Goal: Task Accomplishment & Management: Manage account settings

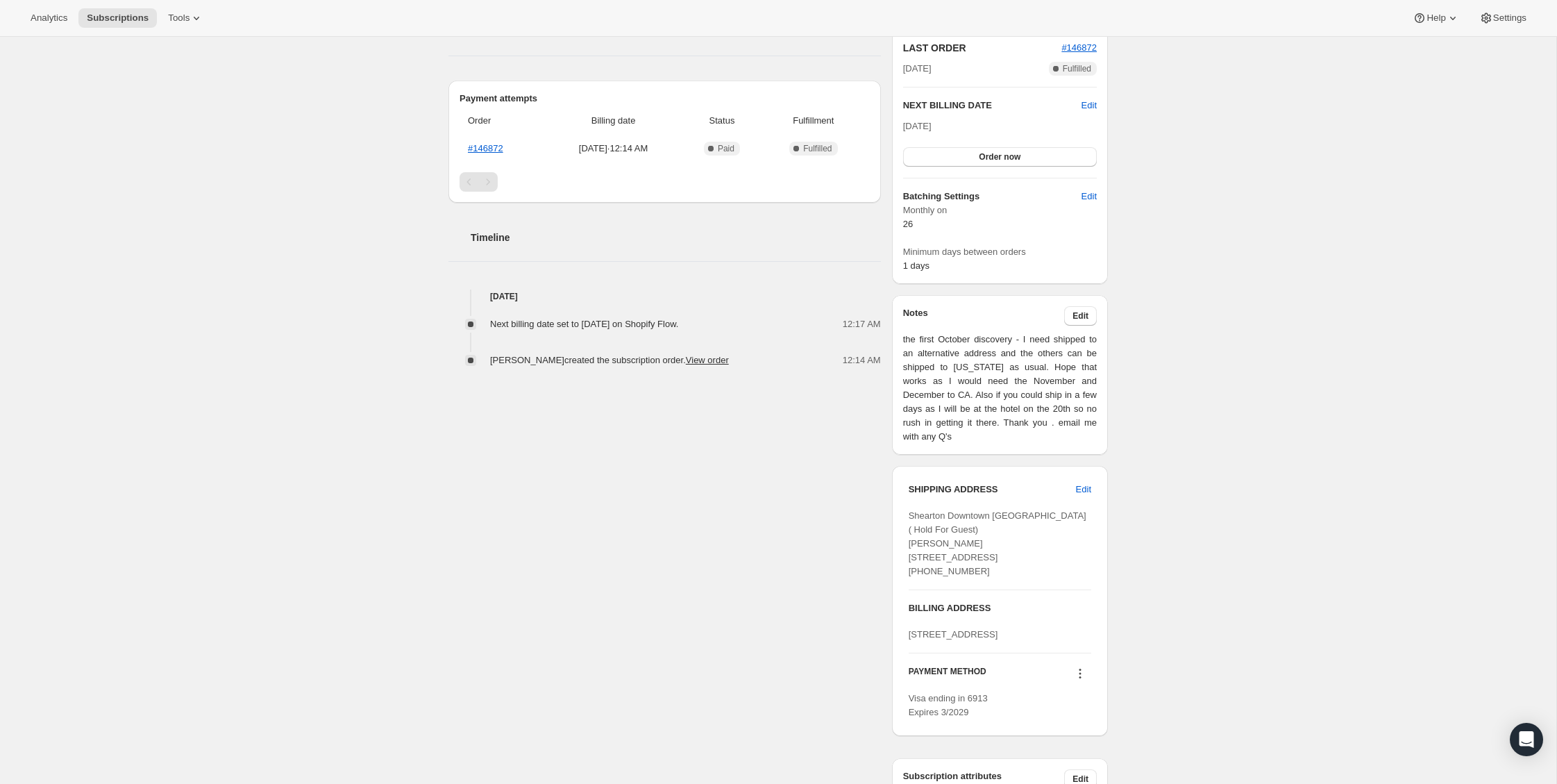
scroll to position [442, 0]
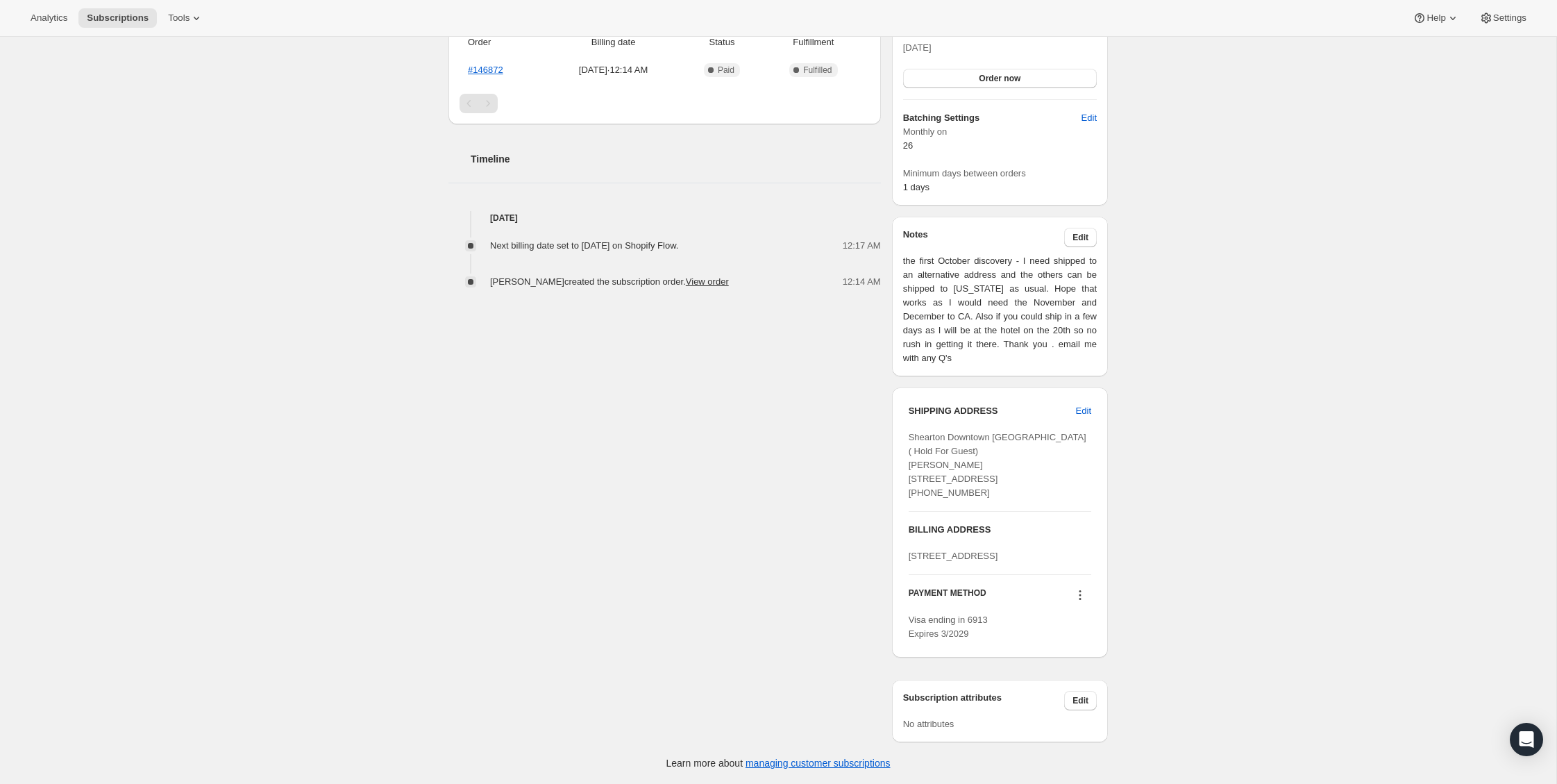
drag, startPoint x: 909, startPoint y: 530, endPoint x: 941, endPoint y: 556, distance: 41.2
click at [941, 556] on div "[STREET_ADDRESS]" at bounding box center [1000, 556] width 183 height 14
copy span "[STREET_ADDRESS]"
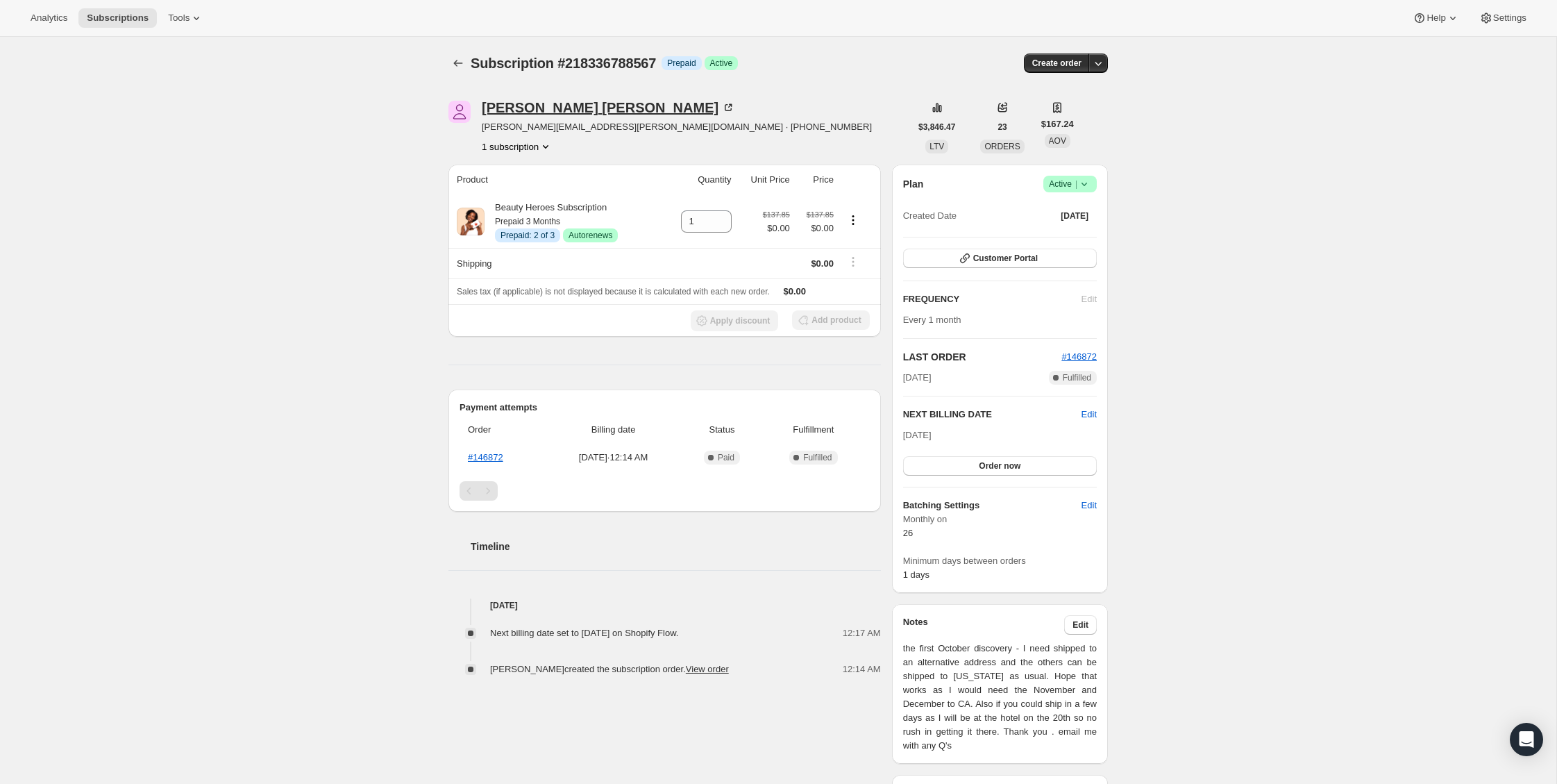
click at [505, 102] on div "[PERSON_NAME]" at bounding box center [609, 107] width 254 height 14
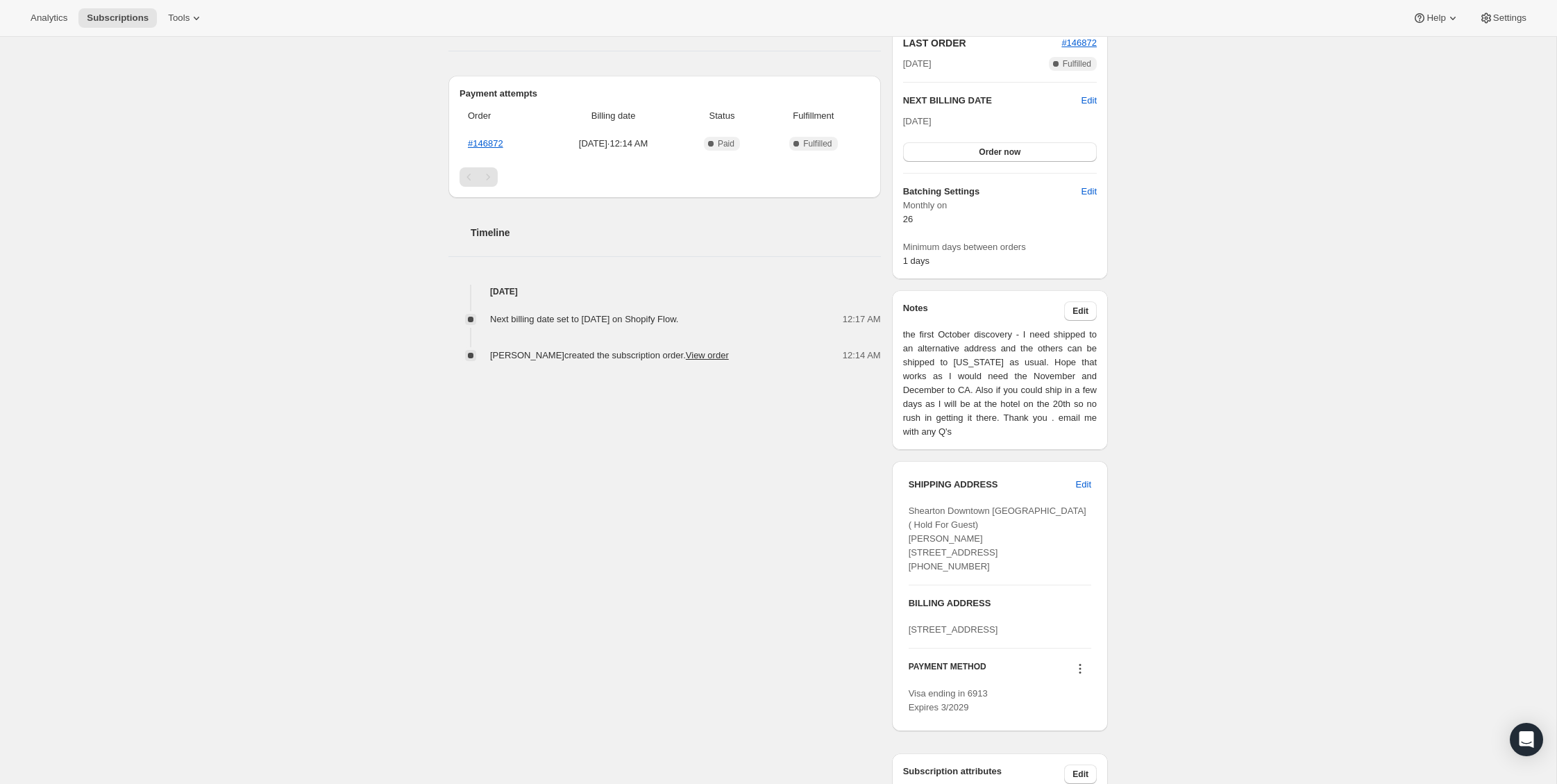
scroll to position [315, 0]
click at [1077, 484] on span "Edit" at bounding box center [1084, 483] width 15 height 14
select select "[GEOGRAPHIC_DATA]"
select select "PA"
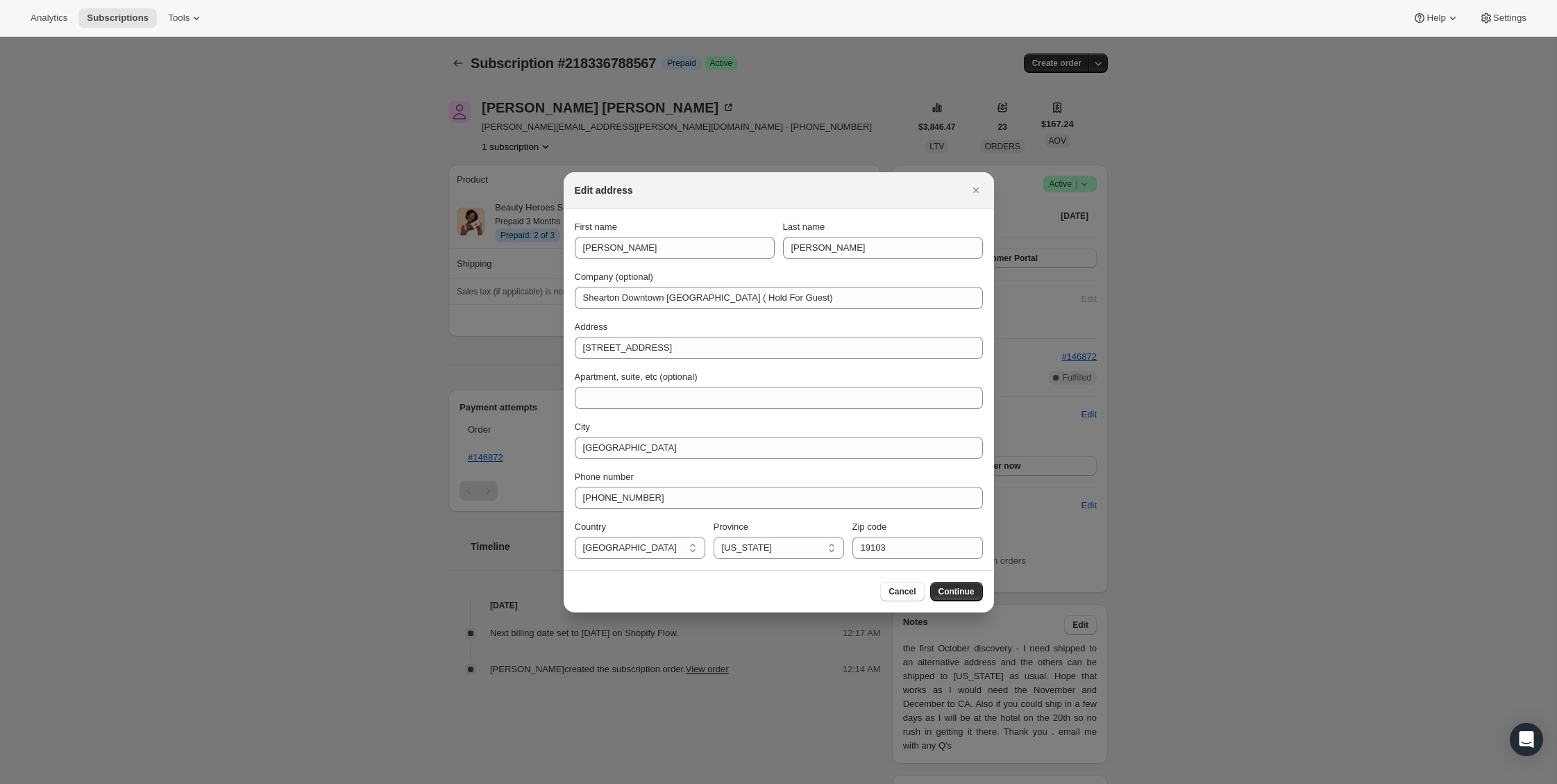
scroll to position [0, 0]
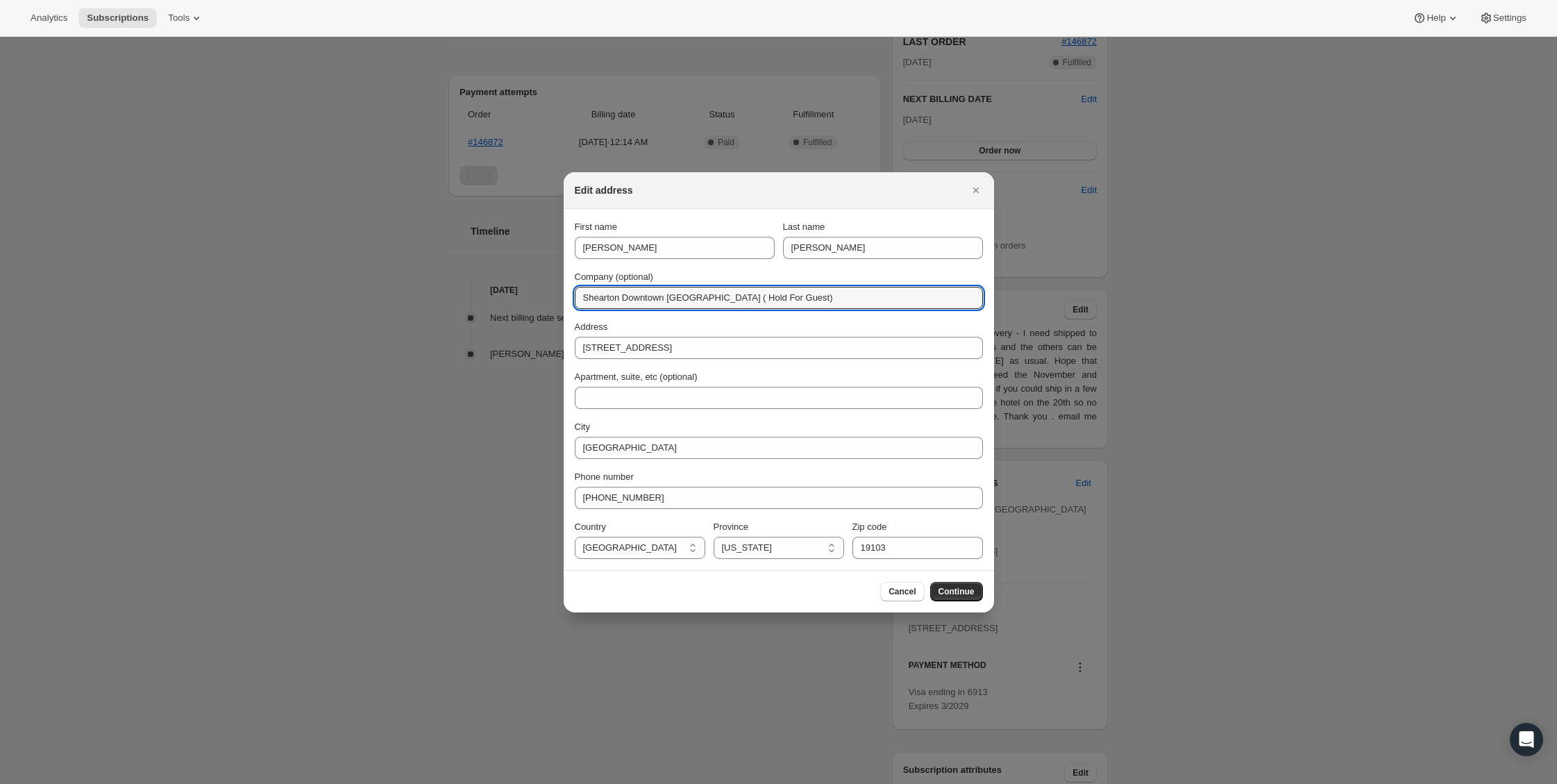
drag, startPoint x: 578, startPoint y: 299, endPoint x: 828, endPoint y: 312, distance: 250.3
click at [828, 312] on div "First name [PERSON_NAME] Last name [PERSON_NAME] Company (optional) [GEOGRAPHIC…" at bounding box center [779, 390] width 409 height 339
paste input "[PERSON_NAME], [STREET_ADDRESS][US_STATE], [PHONE_NUMBER]"
drag, startPoint x: 627, startPoint y: 299, endPoint x: 535, endPoint y: 290, distance: 92.4
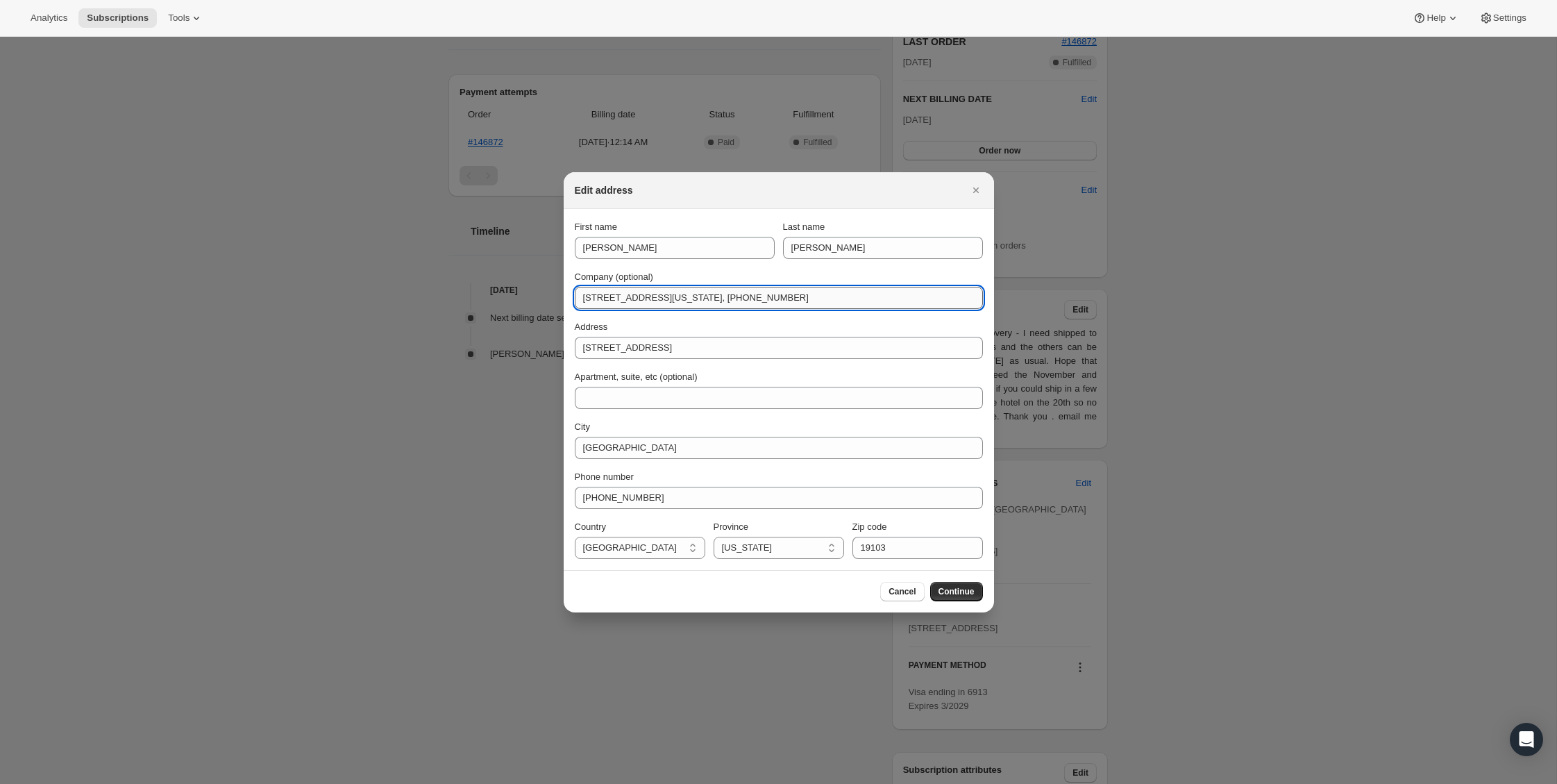
drag, startPoint x: 678, startPoint y: 298, endPoint x: 654, endPoint y: 298, distance: 24.0
click at [654, 298] on input "[STREET_ADDRESS][US_STATE], [PHONE_NUMBER]" at bounding box center [779, 298] width 409 height 23
drag, startPoint x: 581, startPoint y: 300, endPoint x: 649, endPoint y: 301, distance: 68.0
click at [649, 301] on input "[STREET_ADDRESS][US_STATE], [PHONE_NUMBER]" at bounding box center [779, 298] width 409 height 23
type input ", #450, [GEOGRAPHIC_DATA] [US_STATE] 94965, [GEOGRAPHIC_DATA], [PHONE_NUMBER]"
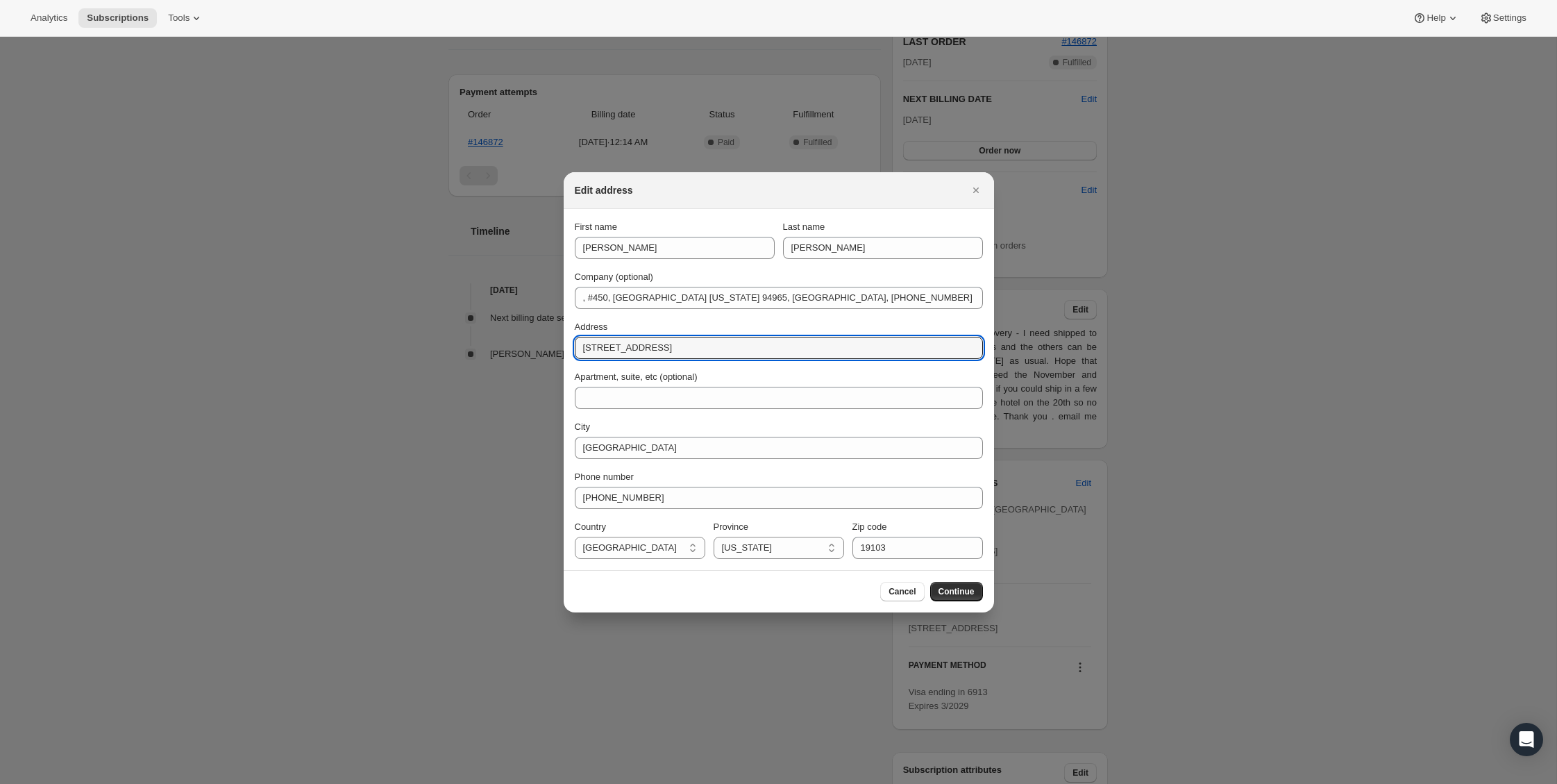
drag, startPoint x: 690, startPoint y: 344, endPoint x: 559, endPoint y: 346, distance: 131.0
paste input "[STREET_ADDRESS]"
type input "[STREET_ADDRESS]"
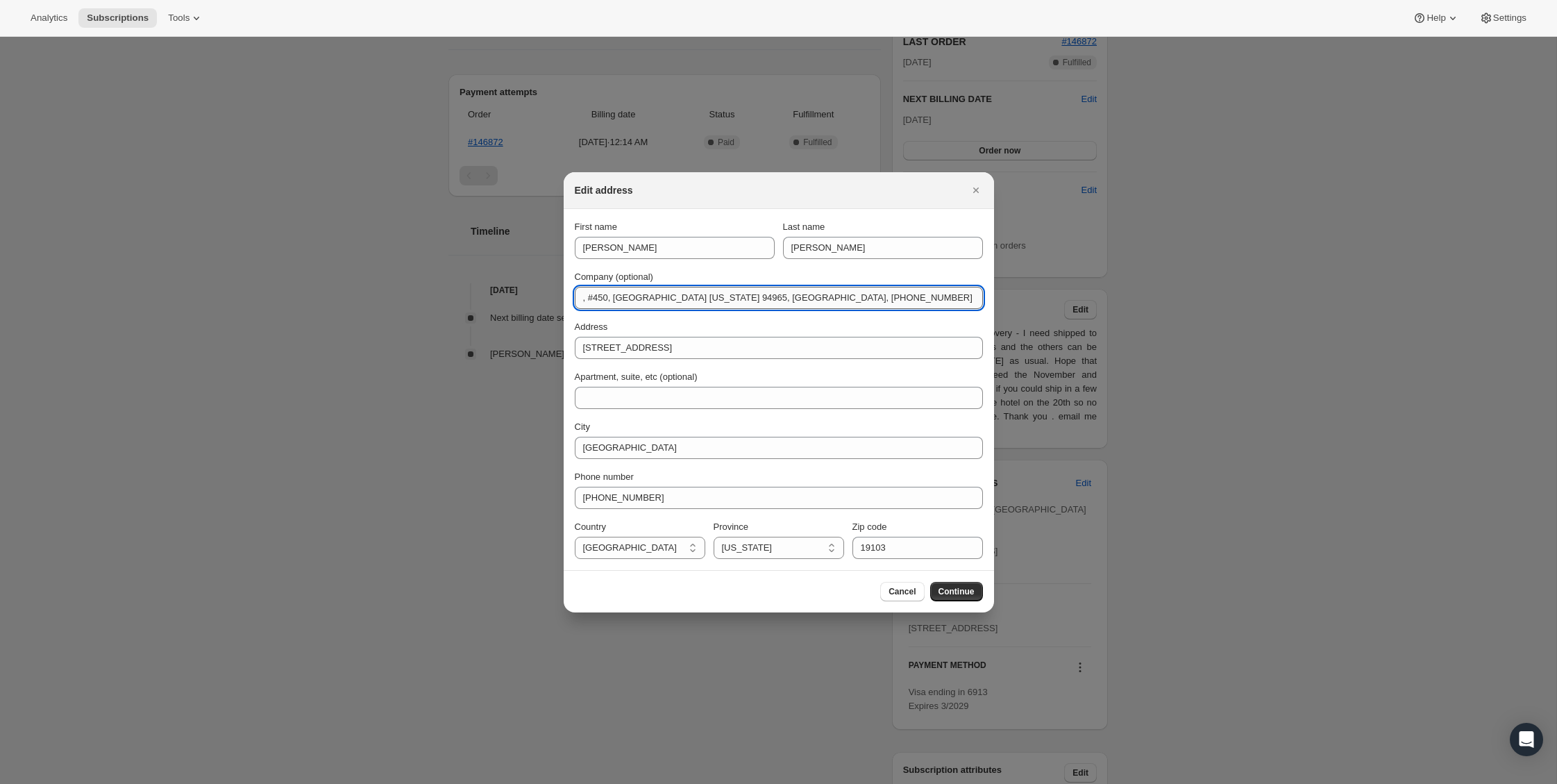
drag, startPoint x: 610, startPoint y: 300, endPoint x: 586, endPoint y: 304, distance: 24.3
click at [586, 304] on input ", #450, [GEOGRAPHIC_DATA] [US_STATE] 94965, [GEOGRAPHIC_DATA], [PHONE_NUMBER]" at bounding box center [779, 298] width 409 height 23
type input ",, [GEOGRAPHIC_DATA] [US_STATE] 94965, [GEOGRAPHIC_DATA], [PHONE_NUMBER]"
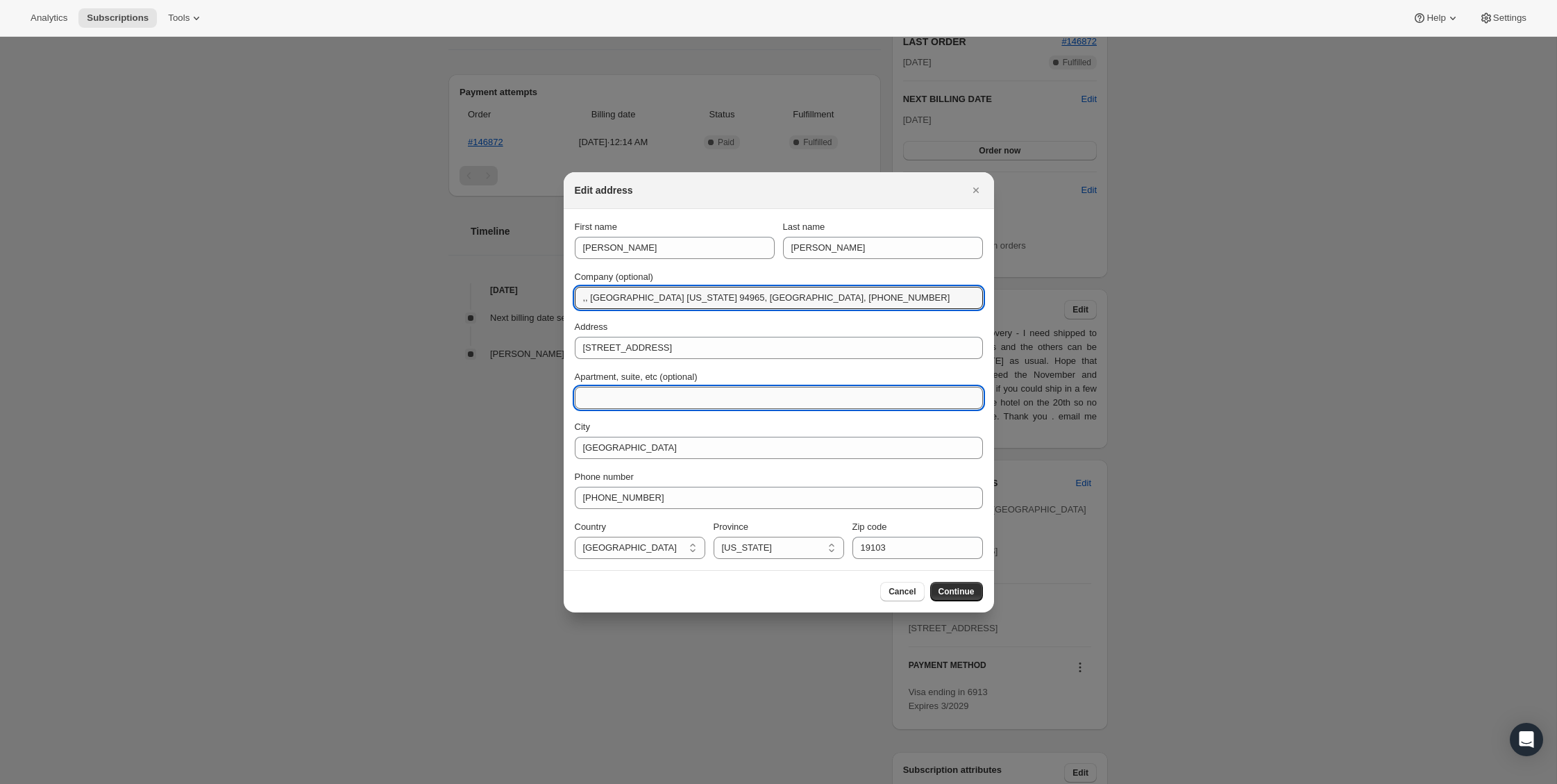
click at [626, 398] on input "Apartment, suite, etc (optional)" at bounding box center [779, 398] width 409 height 23
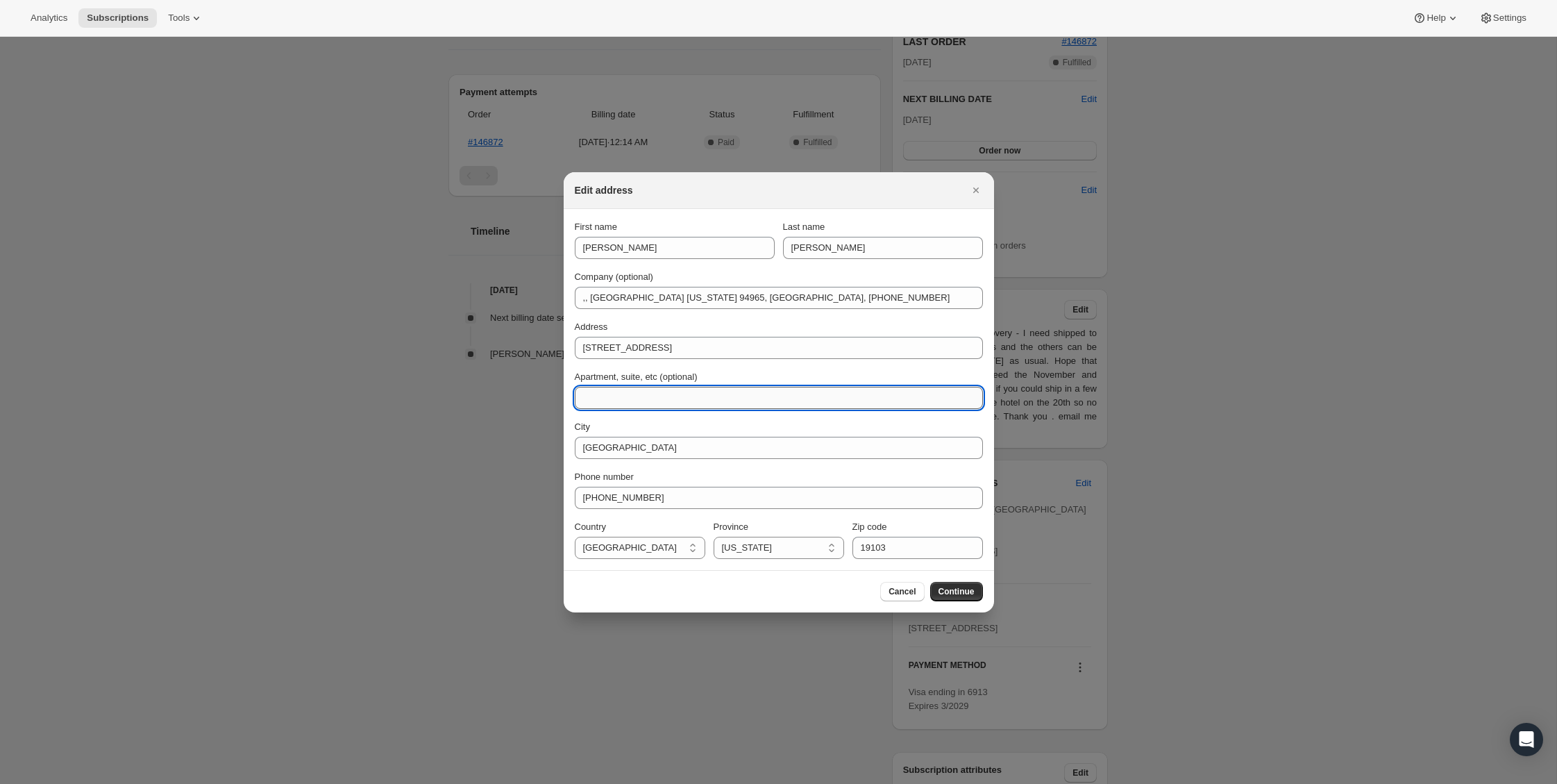
paste input "#450"
click at [584, 398] on input "#450" at bounding box center [779, 398] width 409 height 23
type input "#450"
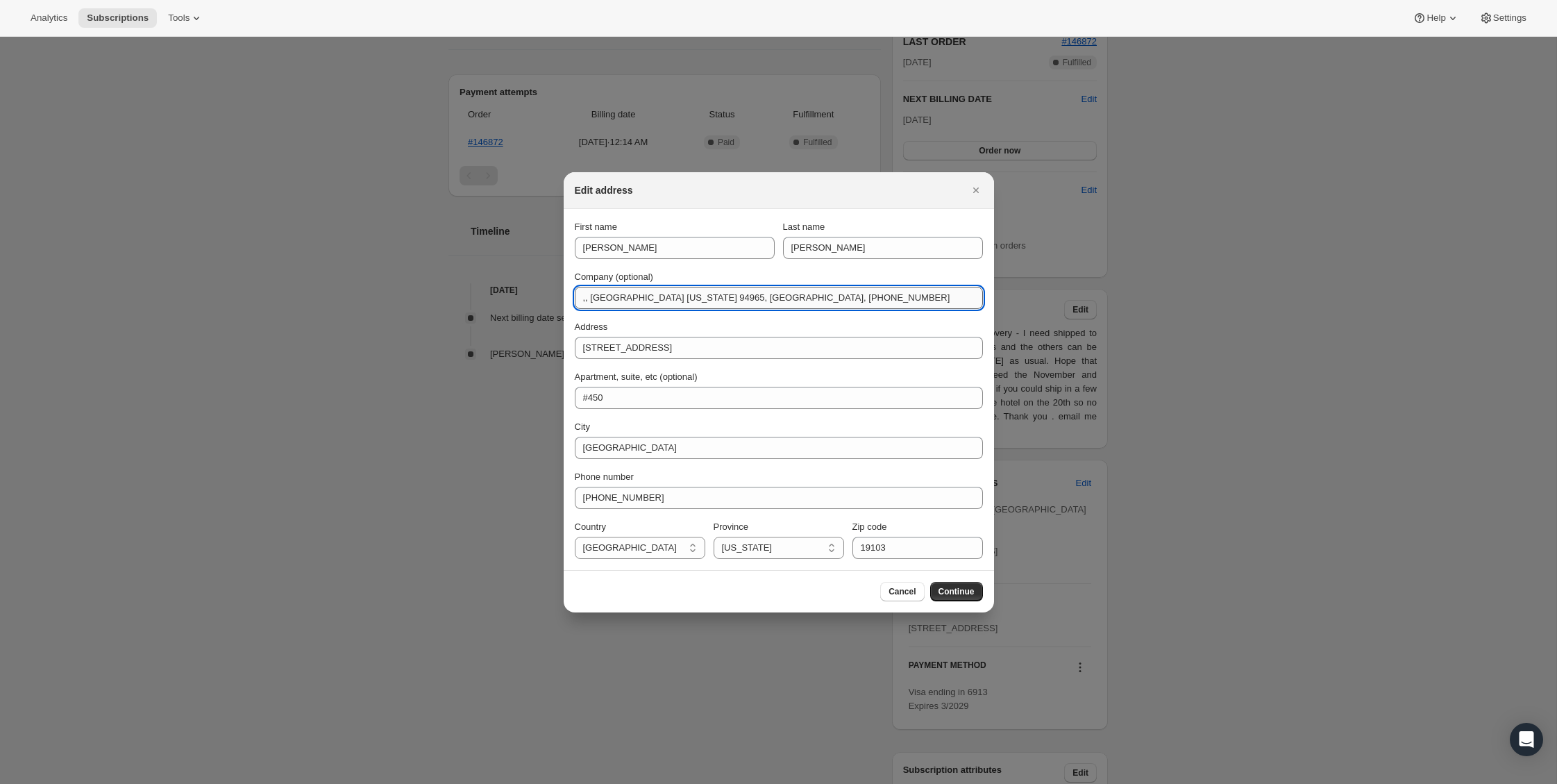
drag, startPoint x: 630, startPoint y: 300, endPoint x: 592, endPoint y: 303, distance: 38.1
click at [592, 303] on input ",, [GEOGRAPHIC_DATA] [US_STATE] 94965, [GEOGRAPHIC_DATA], [PHONE_NUMBER]" at bounding box center [779, 298] width 409 height 23
type input ",, [US_STATE] 94965, [GEOGRAPHIC_DATA], [PHONE_NUMBER]"
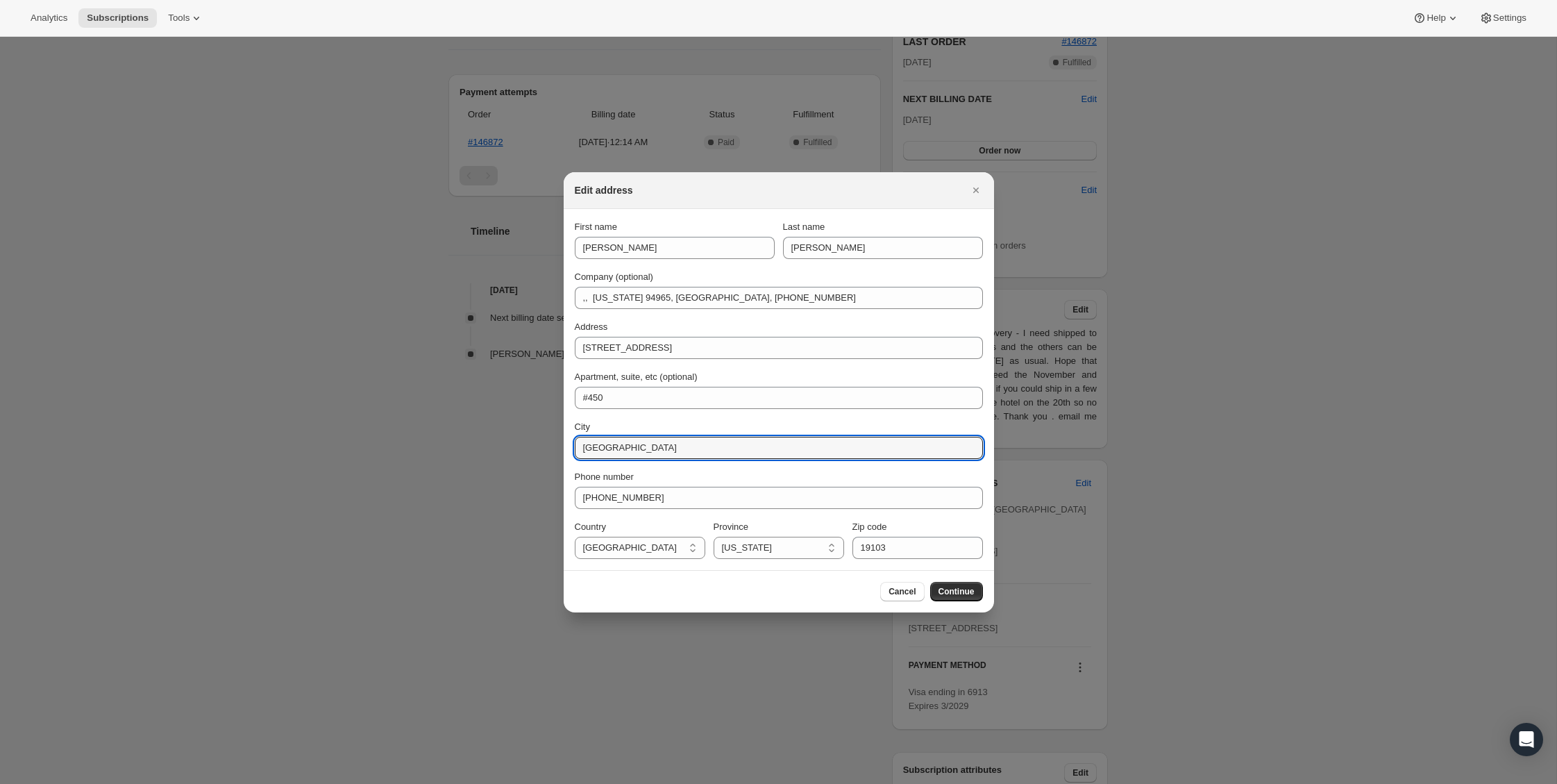
drag, startPoint x: 662, startPoint y: 449, endPoint x: 551, endPoint y: 448, distance: 111.0
paste input "Sausalito"
type input "Sausalito"
click at [755, 548] on select "[US_STATE] [US_STATE] [US_STATE] [US_STATE] [US_STATE] Armed Forces Americas Ar…" at bounding box center [779, 548] width 131 height 23
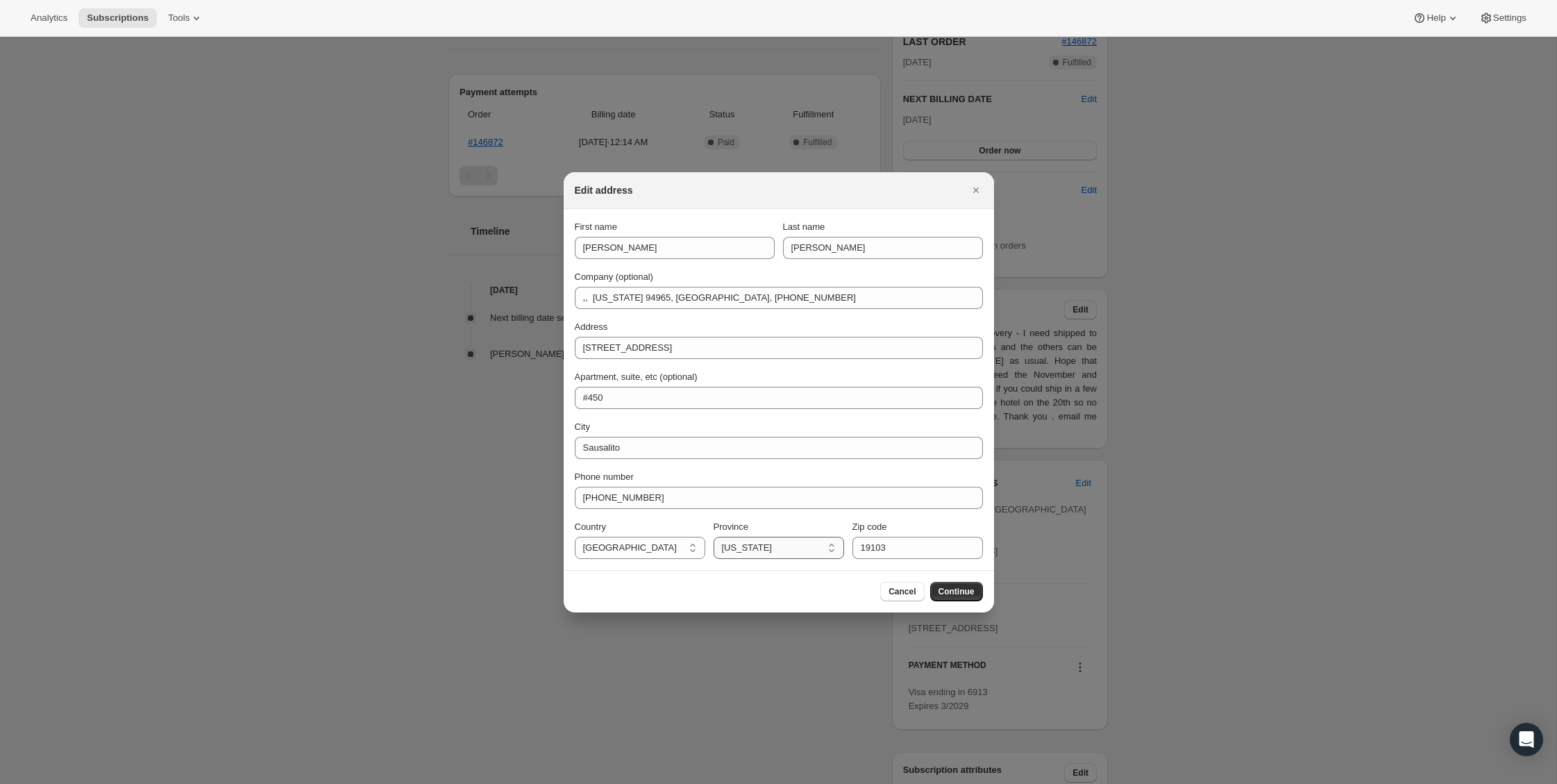
select select "CA"
click at [714, 537] on select "[US_STATE] [US_STATE] [US_STATE] [US_STATE] [US_STATE] Armed Forces Americas Ar…" at bounding box center [779, 548] width 131 height 23
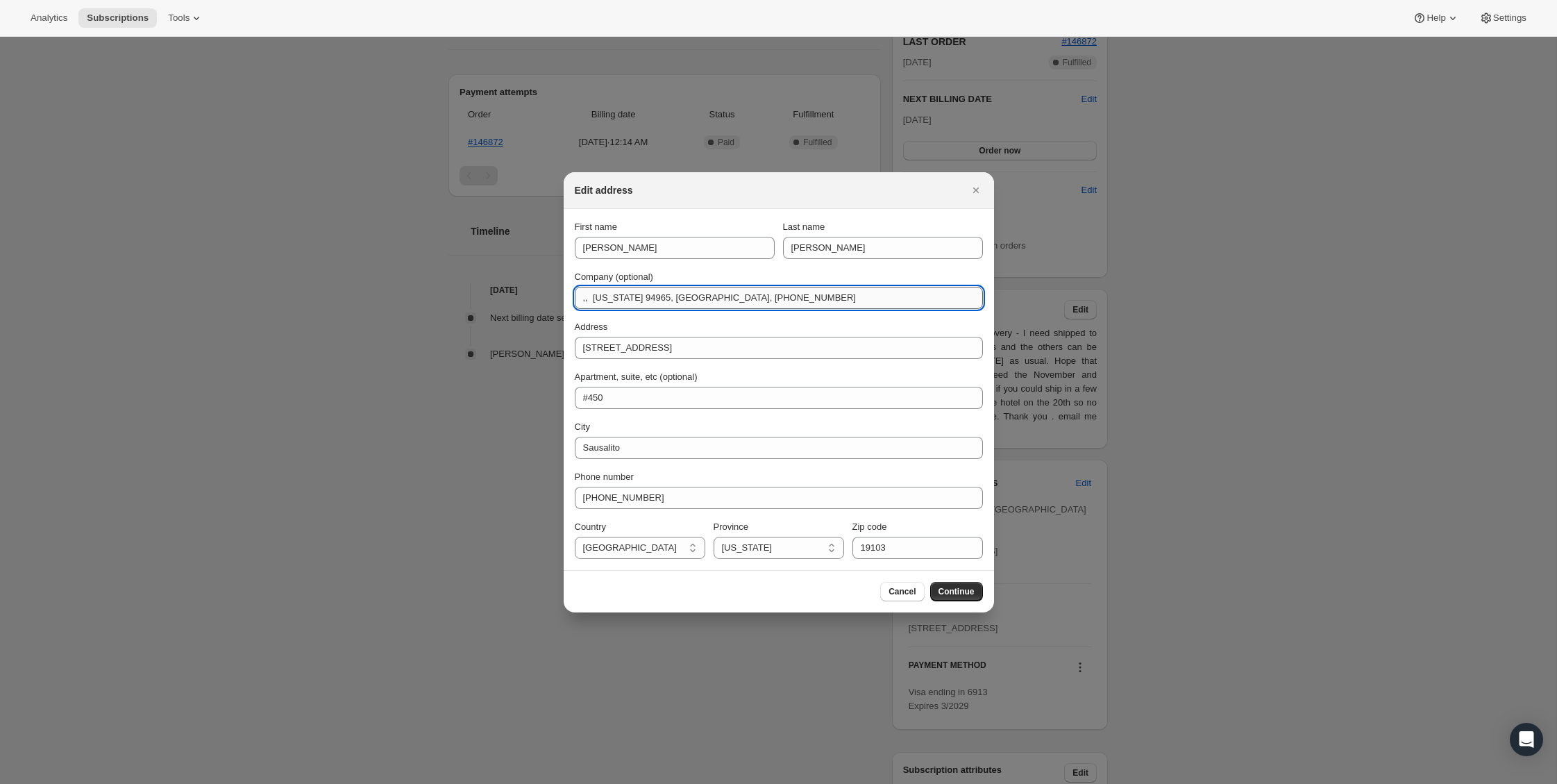
drag, startPoint x: 665, startPoint y: 299, endPoint x: 636, endPoint y: 299, distance: 29.0
click at [636, 299] on input ",, [US_STATE] 94965, [GEOGRAPHIC_DATA], [PHONE_NUMBER]" at bounding box center [779, 298] width 409 height 23
type input ",, [US_STATE] , [GEOGRAPHIC_DATA], [PHONE_NUMBER]"
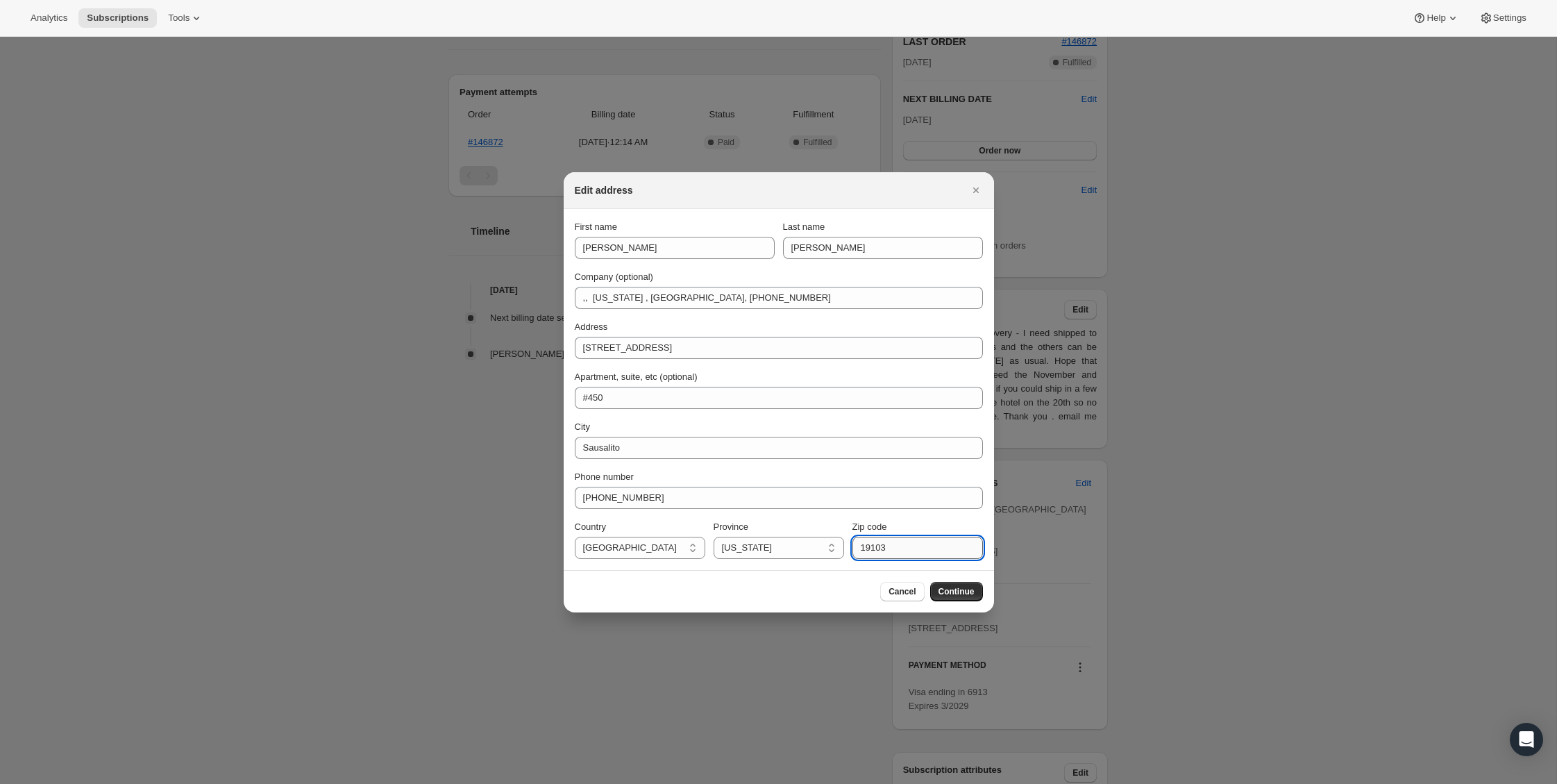
drag, startPoint x: 884, startPoint y: 545, endPoint x: 854, endPoint y: 545, distance: 30.0
click at [854, 545] on input "19103" at bounding box center [918, 548] width 131 height 23
paste input "94965"
type input "94965"
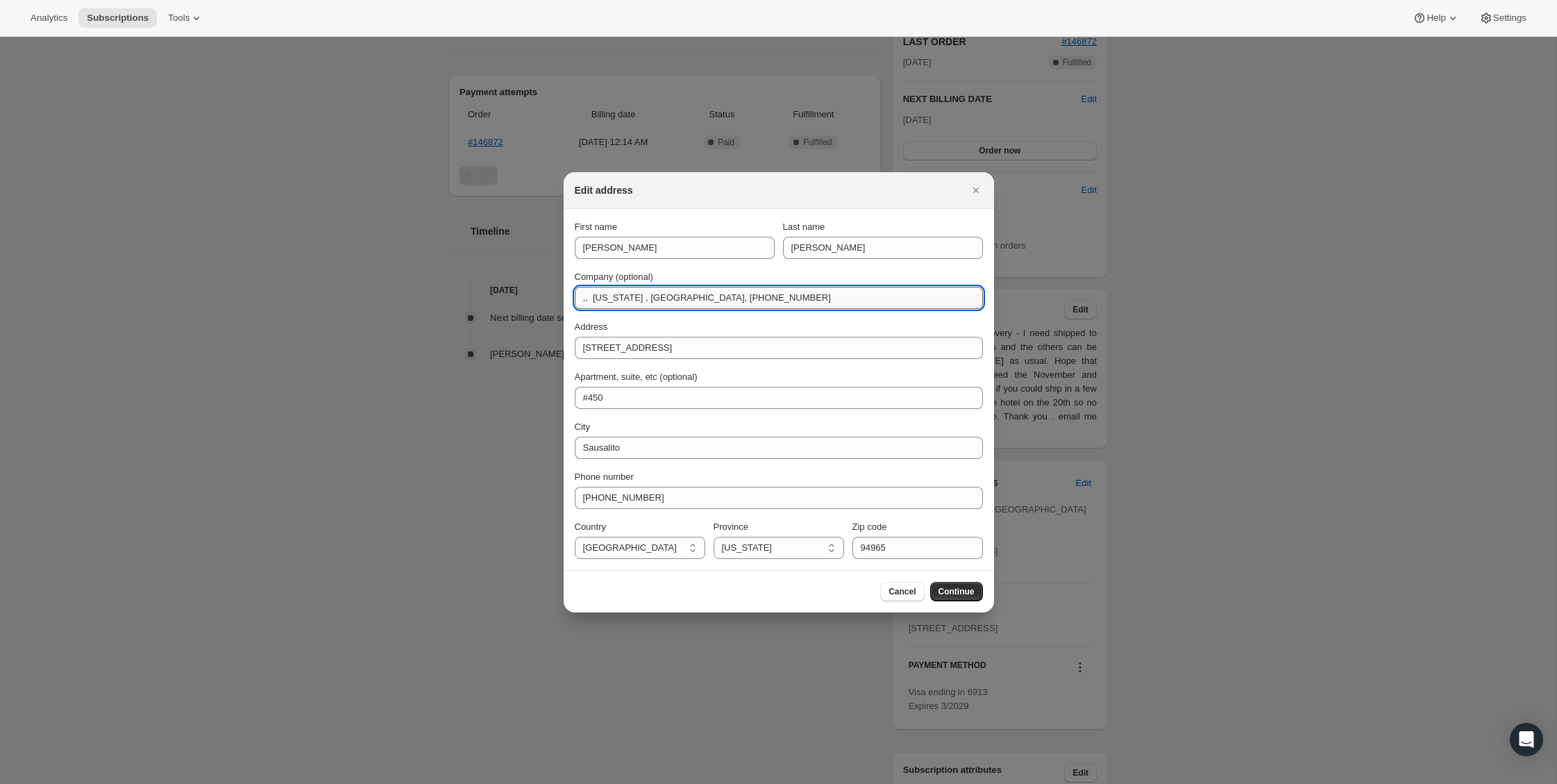
drag, startPoint x: 781, startPoint y: 295, endPoint x: 704, endPoint y: 296, distance: 77.0
click at [704, 296] on input ",, [US_STATE] , [GEOGRAPHIC_DATA], [PHONE_NUMBER]" at bounding box center [779, 298] width 409 height 23
click at [661, 297] on input ",, [US_STATE] , [GEOGRAPHIC_DATA], [PHONE_NUMBER]" at bounding box center [779, 298] width 409 height 23
drag, startPoint x: 580, startPoint y: 299, endPoint x: 781, endPoint y: 321, distance: 202.2
click at [781, 321] on div "First name [PERSON_NAME] Last name [PERSON_NAME] Company (optional) ,, [US_STAT…" at bounding box center [779, 390] width 409 height 339
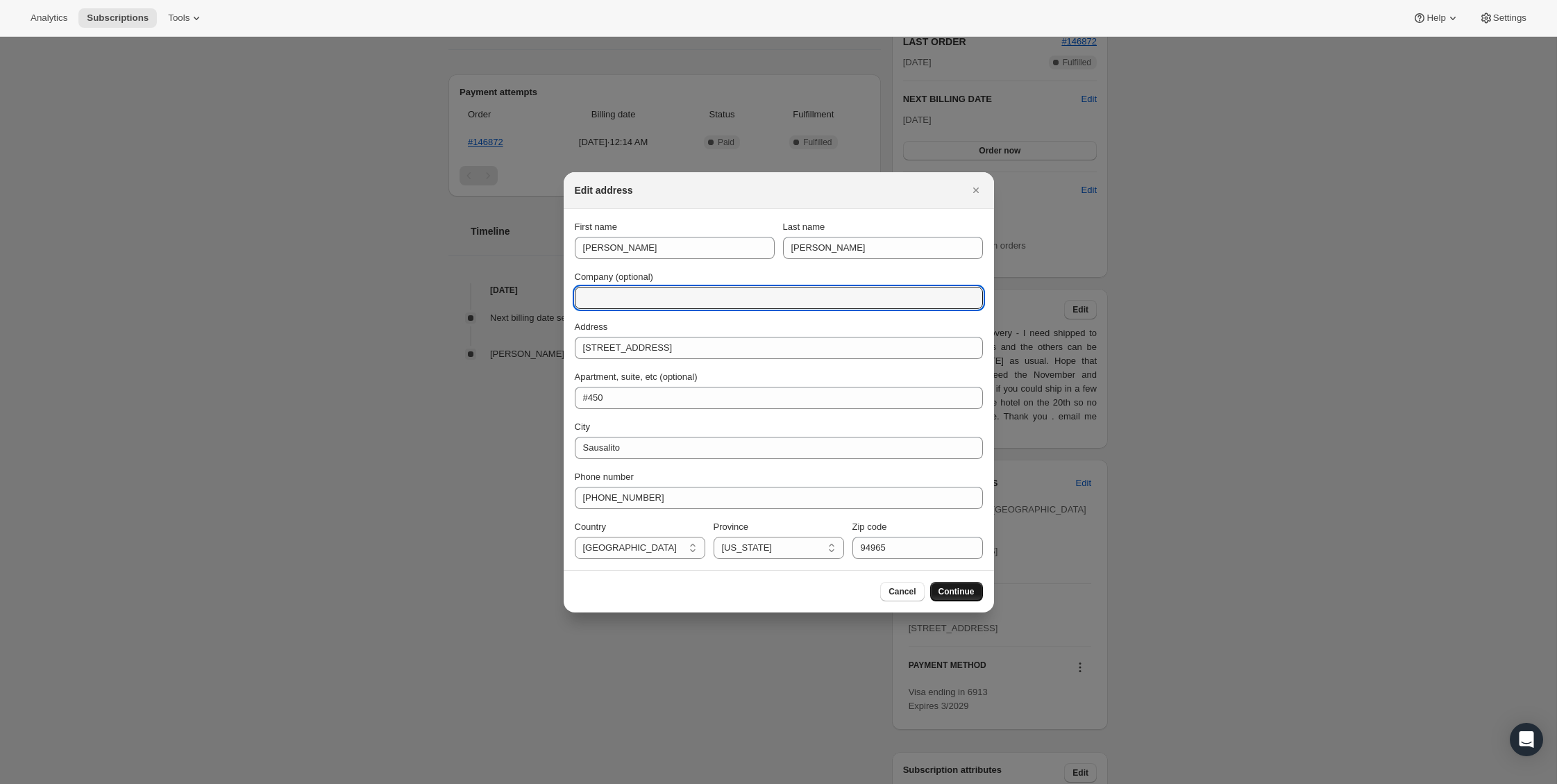
click at [946, 592] on span "Continue" at bounding box center [956, 592] width 36 height 11
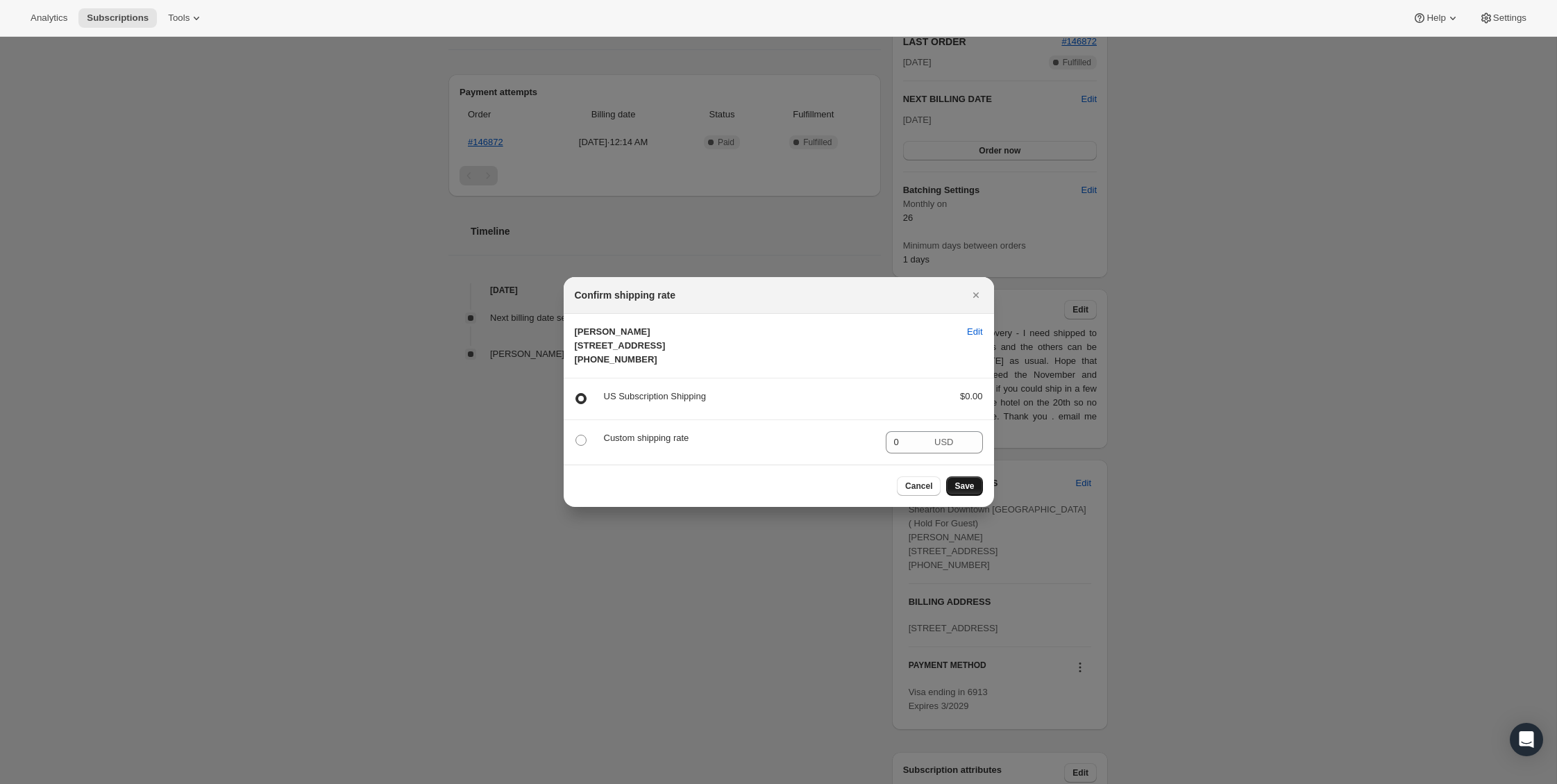
click at [969, 492] on span "Save" at bounding box center [964, 486] width 19 height 11
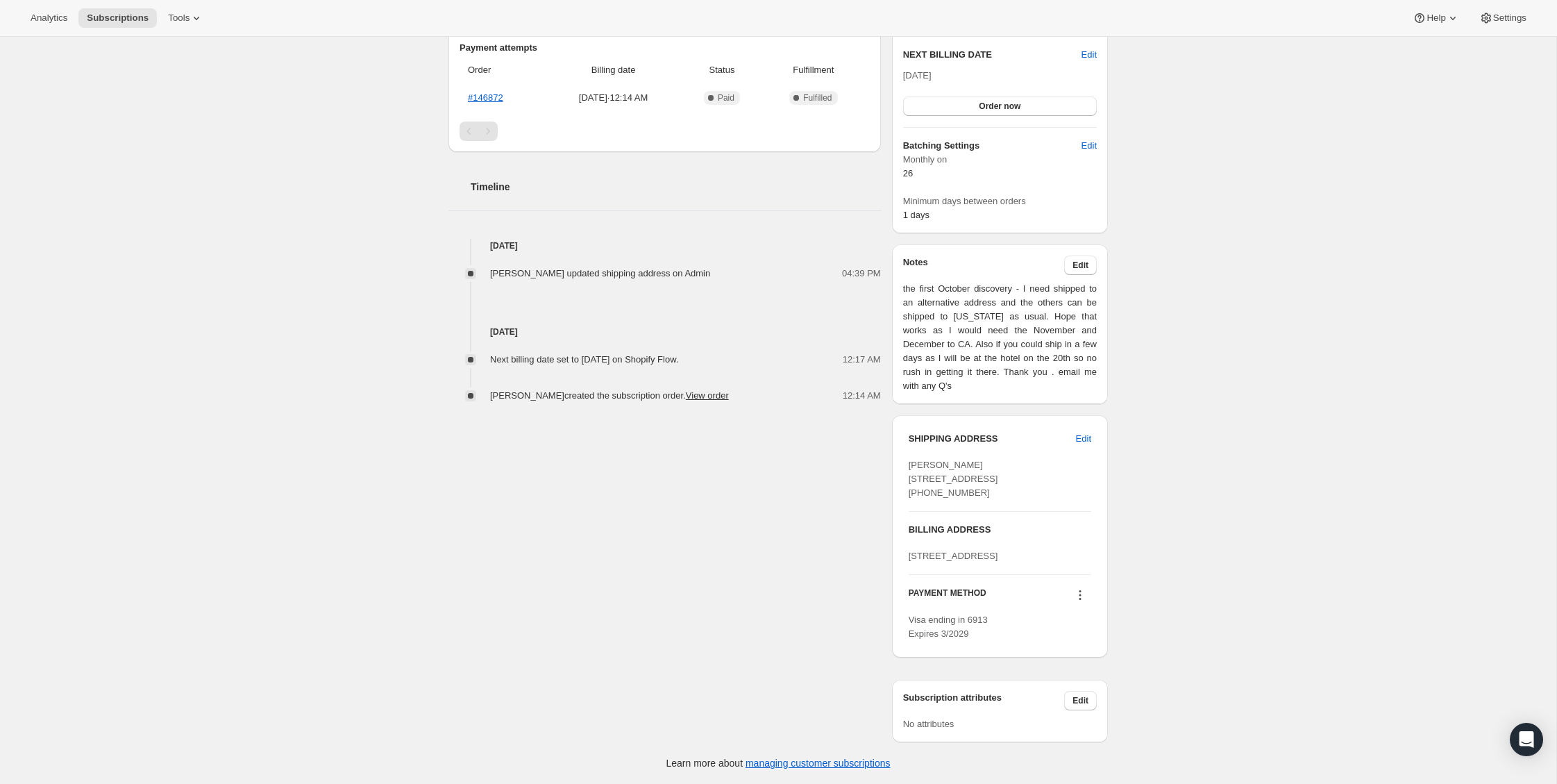
scroll to position [376, 0]
drag, startPoint x: 909, startPoint y: 451, endPoint x: 996, endPoint y: 501, distance: 100.3
click at [996, 500] on div "[PERSON_NAME] [STREET_ADDRESS] [PHONE_NUMBER]" at bounding box center [1000, 479] width 183 height 42
copy span "Angela Keary 3020 Bridgeway #450 Sausalito CA, 94965 United States"
click at [735, 557] on div "Angela Keary angela.keary@yahoo.com · +14152460548 1 subscription $3,846.47 LTV…" at bounding box center [773, 230] width 671 height 1023
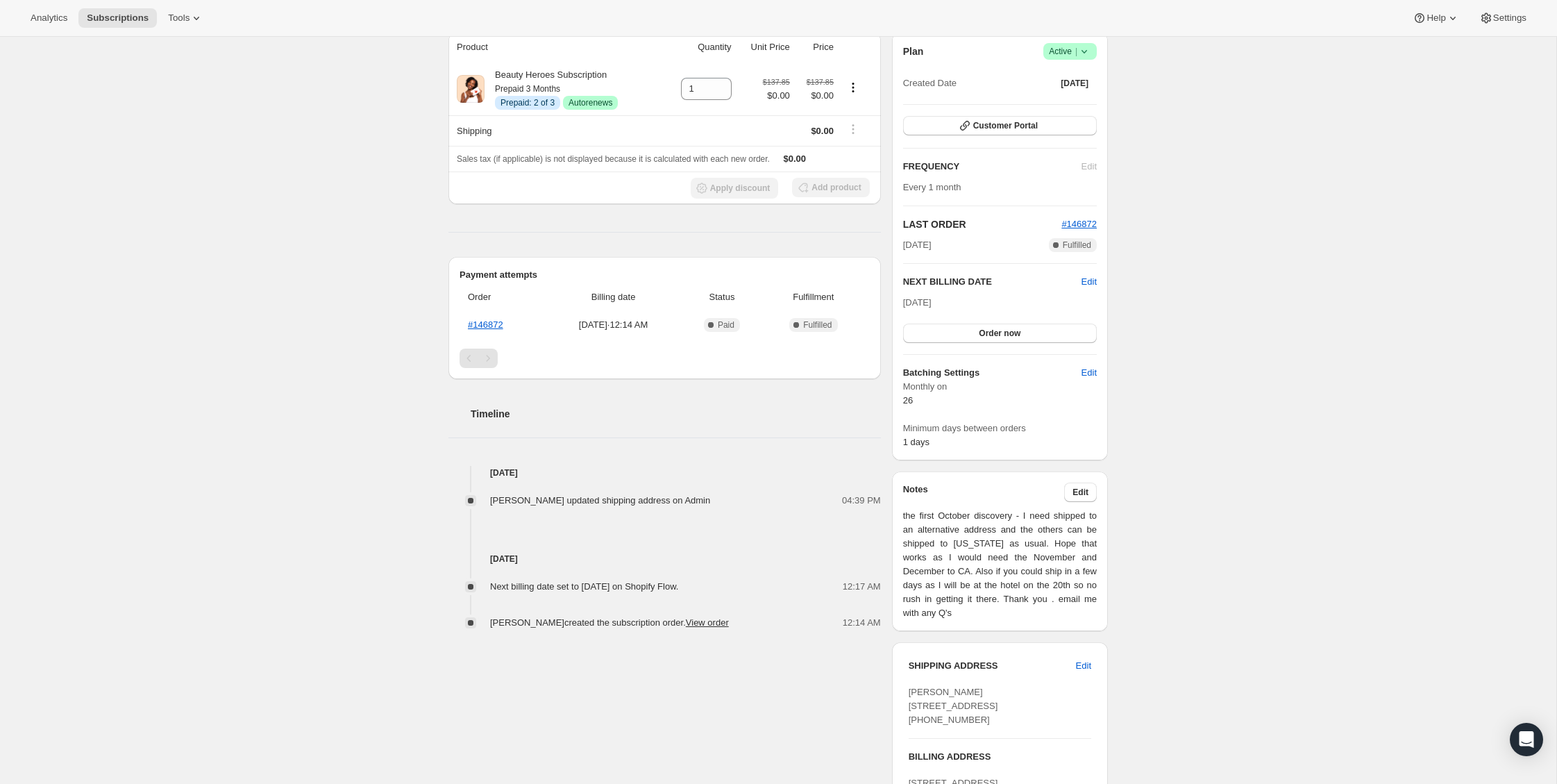
scroll to position [15, 0]
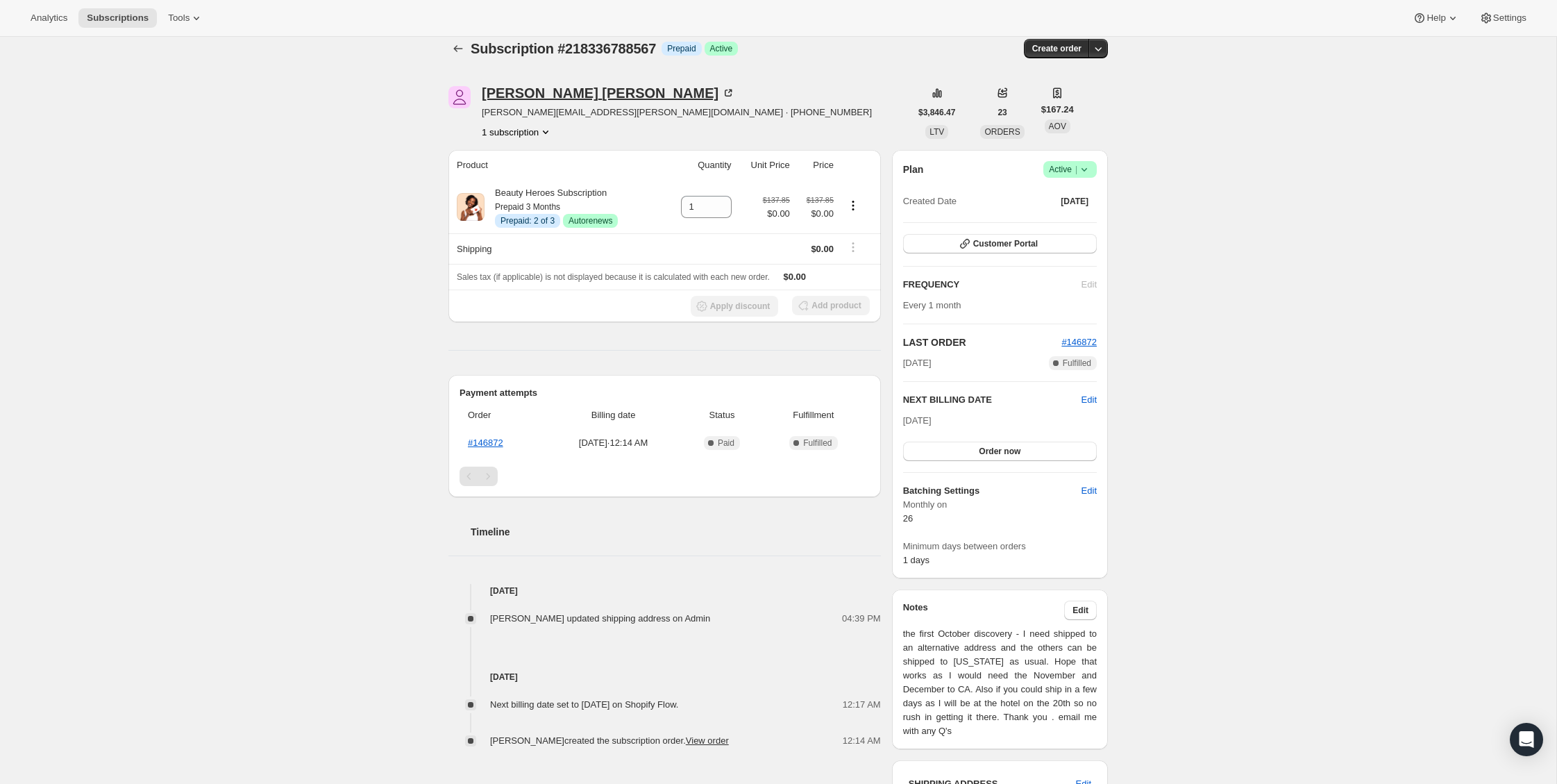
click at [544, 90] on div "[PERSON_NAME]" at bounding box center [609, 93] width 254 height 14
